Goal: Use online tool/utility: Utilize a website feature to perform a specific function

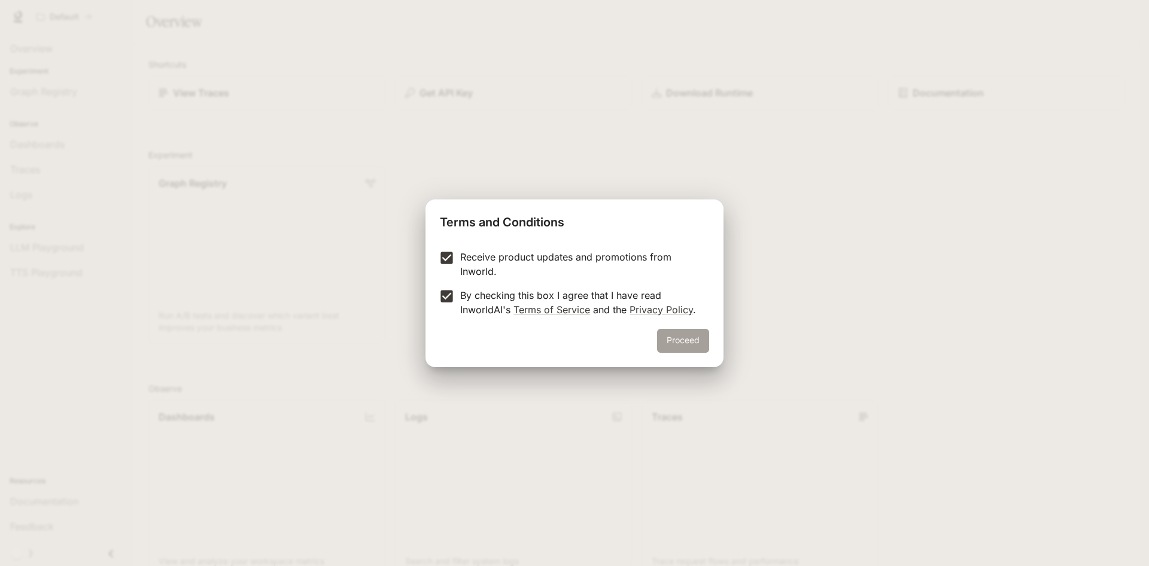
click at [687, 341] on button "Proceed" at bounding box center [683, 341] width 52 height 24
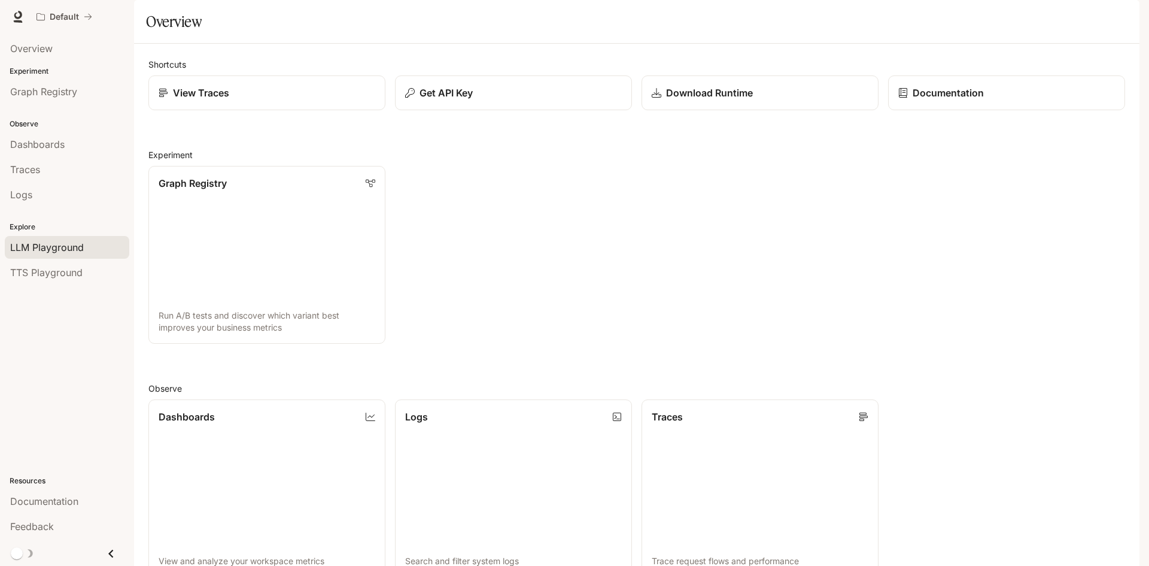
click at [71, 243] on span "LLM Playground" at bounding box center [47, 247] width 74 height 14
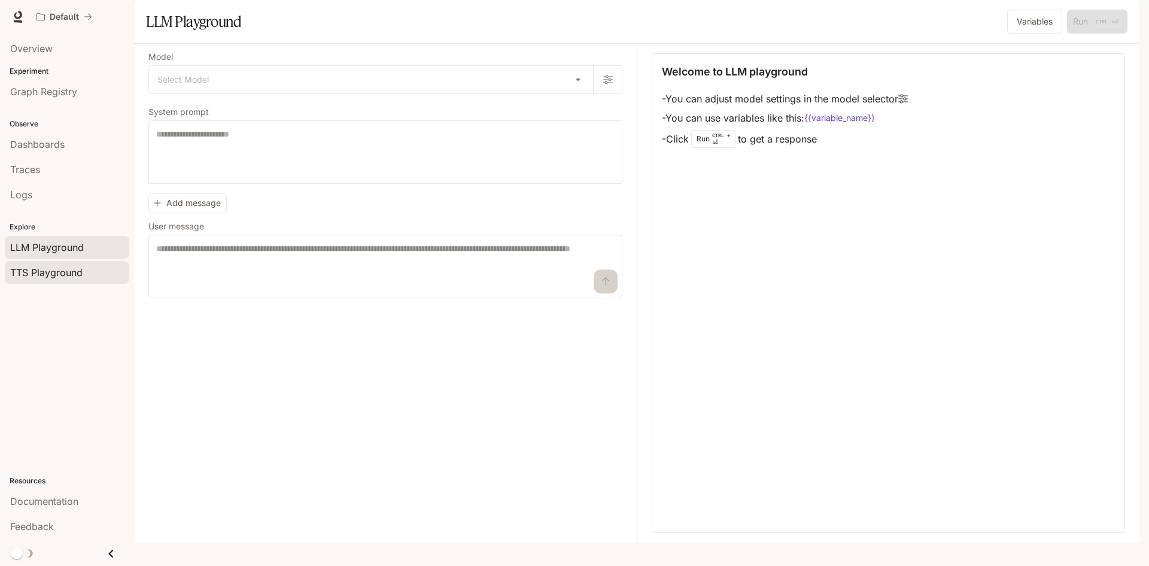
click at [71, 275] on span "TTS Playground" at bounding box center [46, 272] width 72 height 14
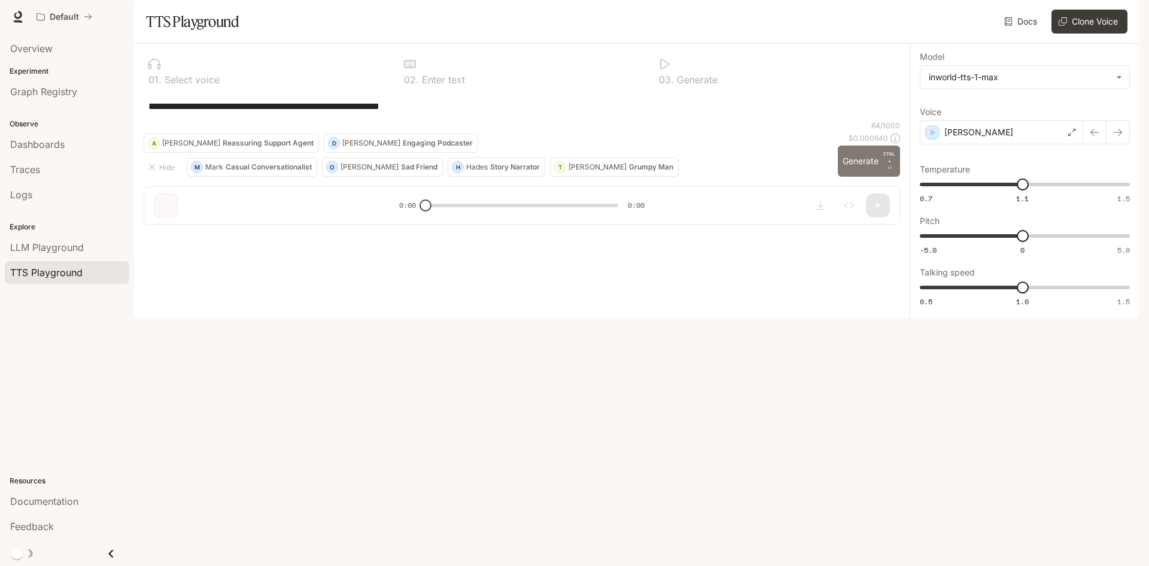
click at [864, 177] on button "Generate CTRL + ⏎" at bounding box center [869, 160] width 62 height 31
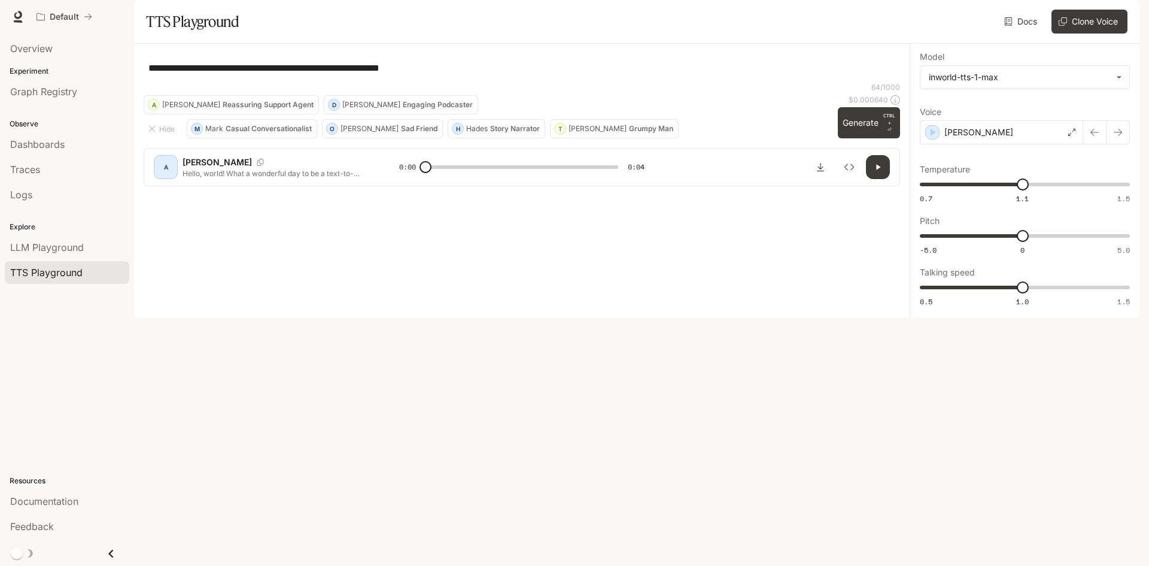
click at [882, 179] on button "button" at bounding box center [878, 167] width 24 height 24
type input "*"
type input "***"
drag, startPoint x: 1027, startPoint y: 319, endPoint x: 1081, endPoint y: 327, distance: 53.9
click at [1081, 293] on span "1.3" at bounding box center [1084, 287] width 12 height 12
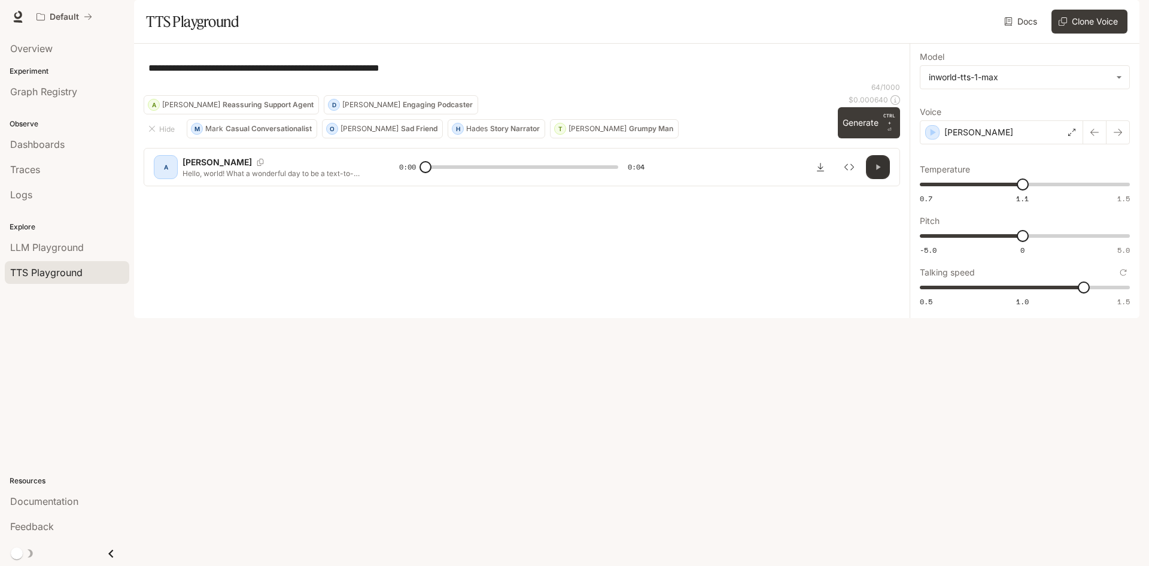
click at [885, 179] on button "button" at bounding box center [878, 167] width 24 height 24
click at [867, 138] on button "Generate CTRL + ⏎" at bounding box center [869, 122] width 62 height 31
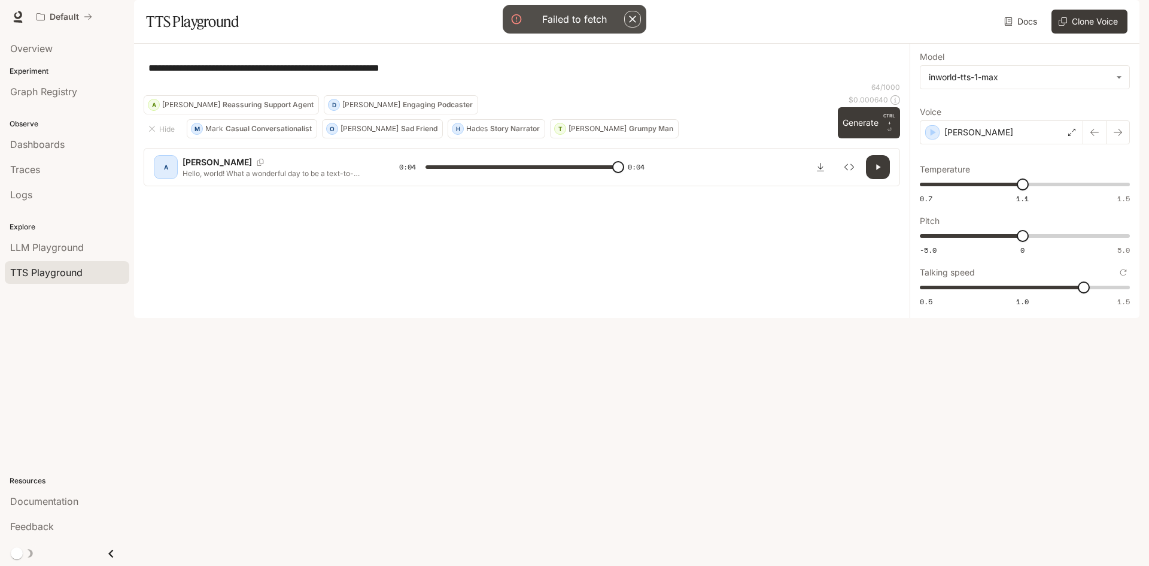
type input "*"
click at [860, 138] on button "Generate CTRL + ⏎" at bounding box center [869, 122] width 62 height 31
type input "****"
drag, startPoint x: 1022, startPoint y: 220, endPoint x: 995, endPoint y: 221, distance: 27.5
click at [995, 190] on span "0.99" at bounding box center [994, 184] width 12 height 12
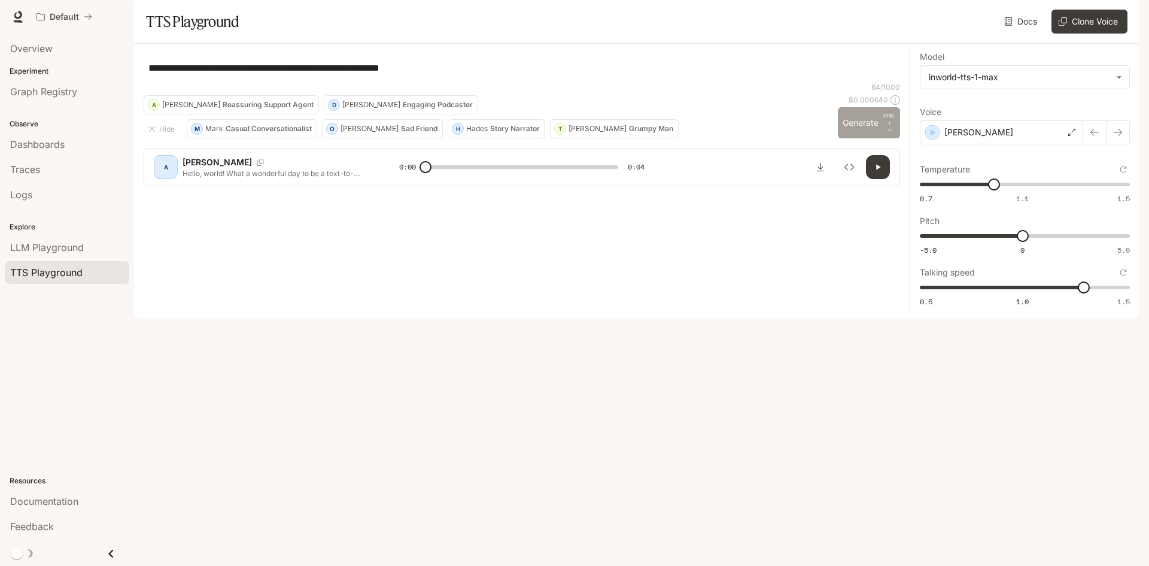
click at [858, 138] on button "Generate CTRL + ⏎" at bounding box center [869, 122] width 62 height 31
click at [875, 172] on icon "button" at bounding box center [878, 167] width 10 height 10
type input "*"
